Goal: Information Seeking & Learning: Learn about a topic

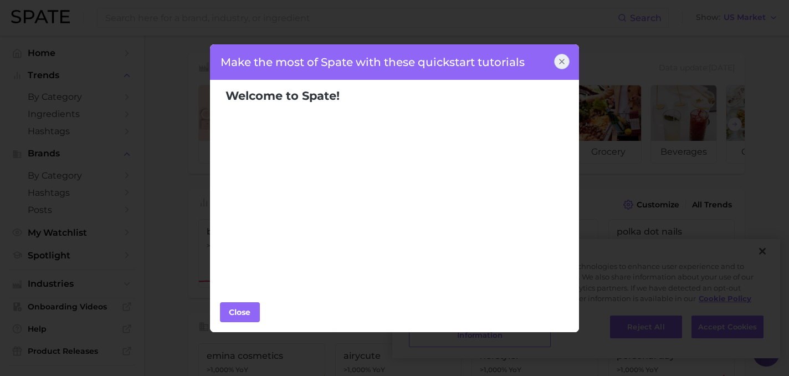
click at [568, 60] on div at bounding box center [562, 62] width 16 height 16
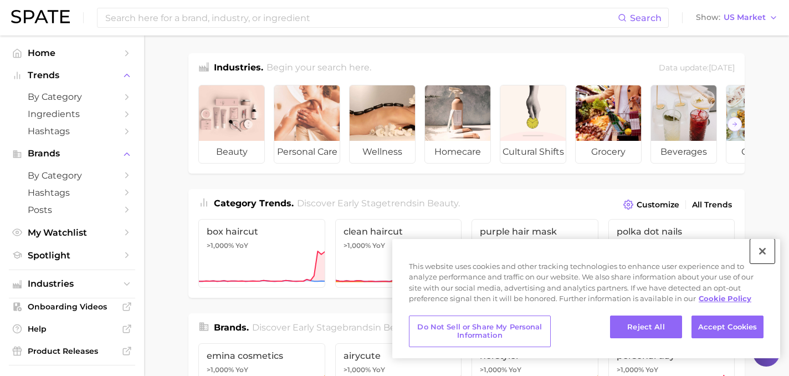
click at [765, 250] on button "Close" at bounding box center [763, 251] width 24 height 24
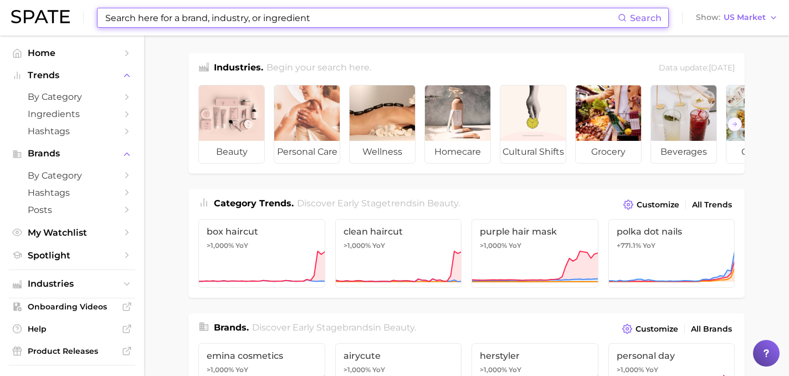
click at [277, 18] on input at bounding box center [361, 17] width 514 height 19
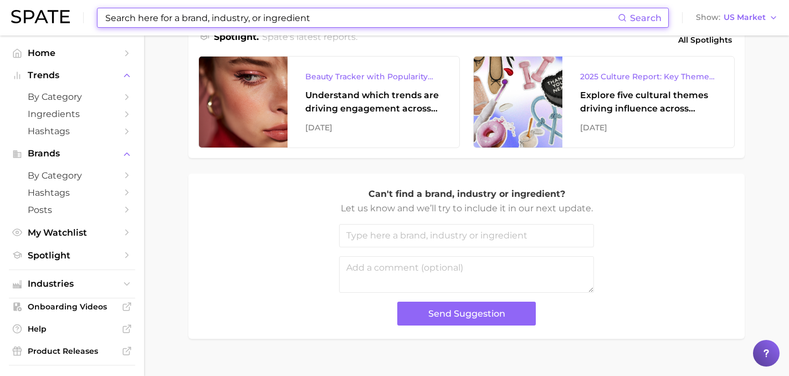
scroll to position [508, 0]
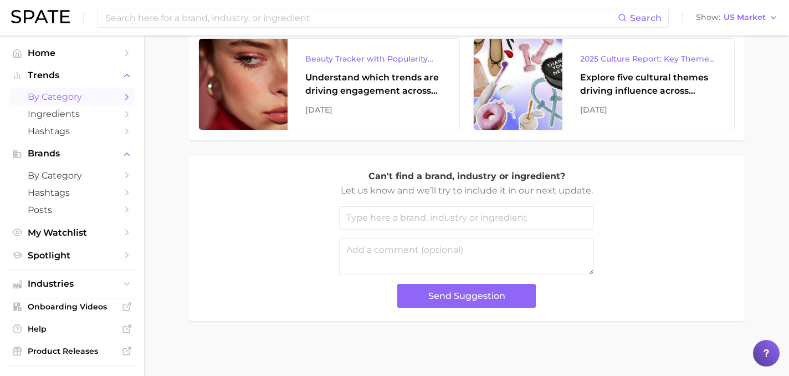
click at [68, 104] on link "by Category" at bounding box center [72, 96] width 126 height 17
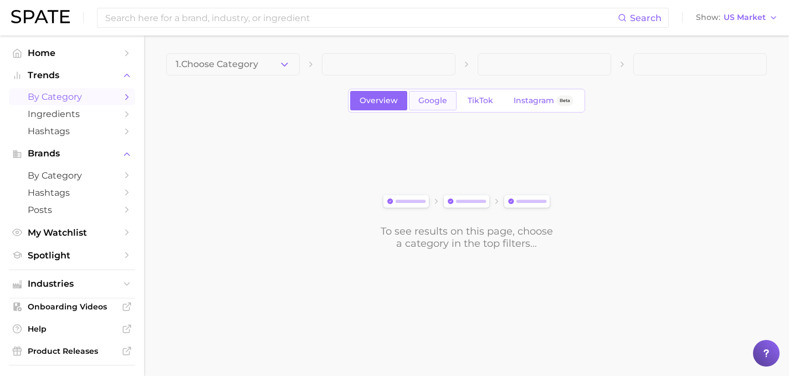
click at [444, 102] on span "Google" at bounding box center [433, 100] width 29 height 9
click at [383, 106] on link "Overview" at bounding box center [378, 100] width 57 height 19
click at [251, 66] on span "1. Choose Category" at bounding box center [217, 64] width 83 height 10
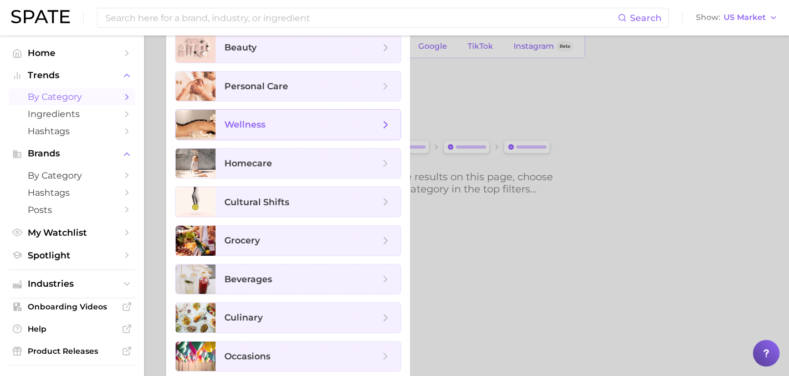
scroll to position [59, 0]
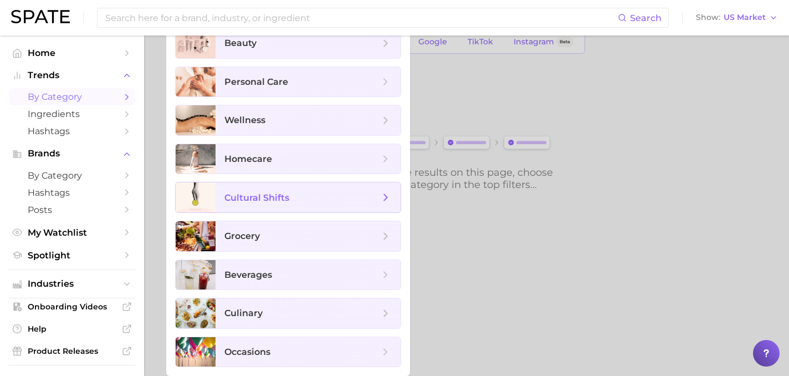
click at [299, 203] on span "cultural shifts" at bounding box center [308, 197] width 185 height 30
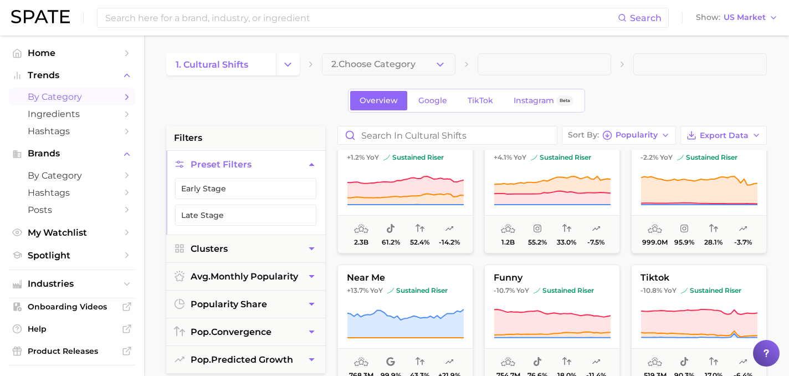
scroll to position [1, 0]
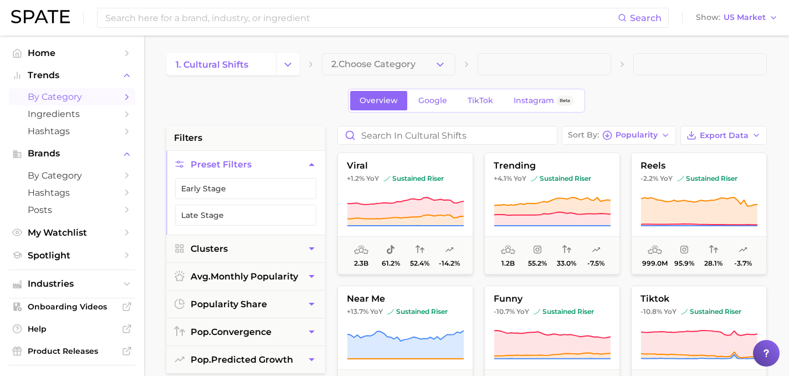
click at [515, 164] on span "trending" at bounding box center [552, 166] width 135 height 10
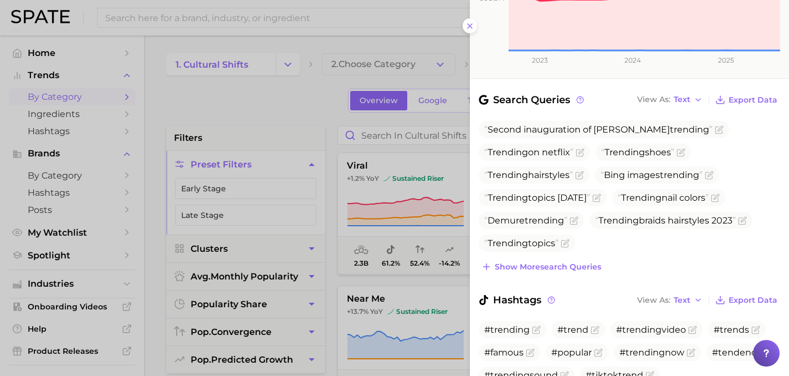
scroll to position [319, 0]
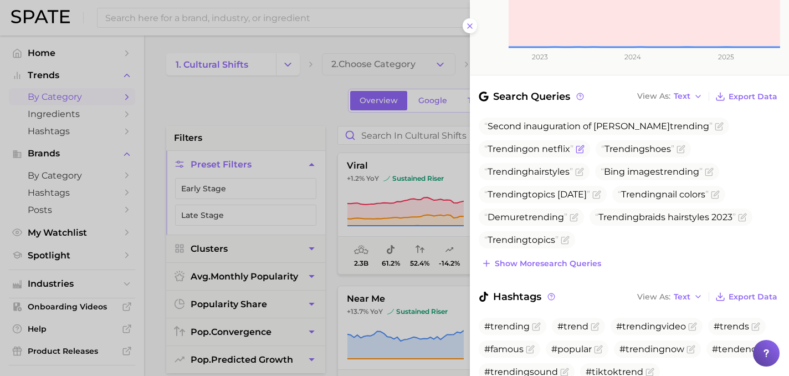
click at [533, 144] on span "Trending on netflix" at bounding box center [529, 149] width 89 height 11
click at [470, 24] on icon at bounding box center [470, 26] width 9 height 9
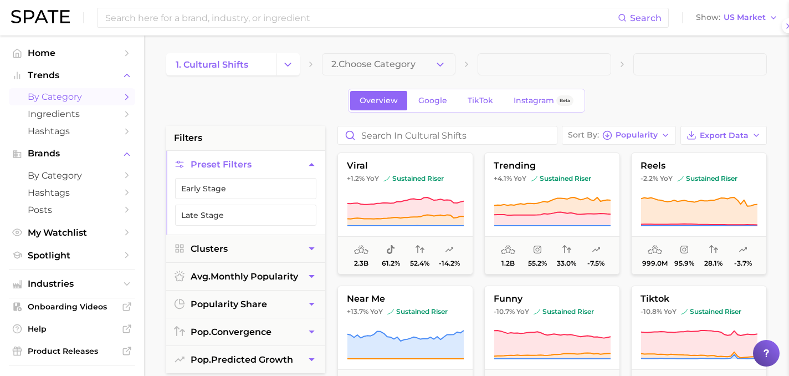
scroll to position [0, 0]
